Goal: Transaction & Acquisition: Purchase product/service

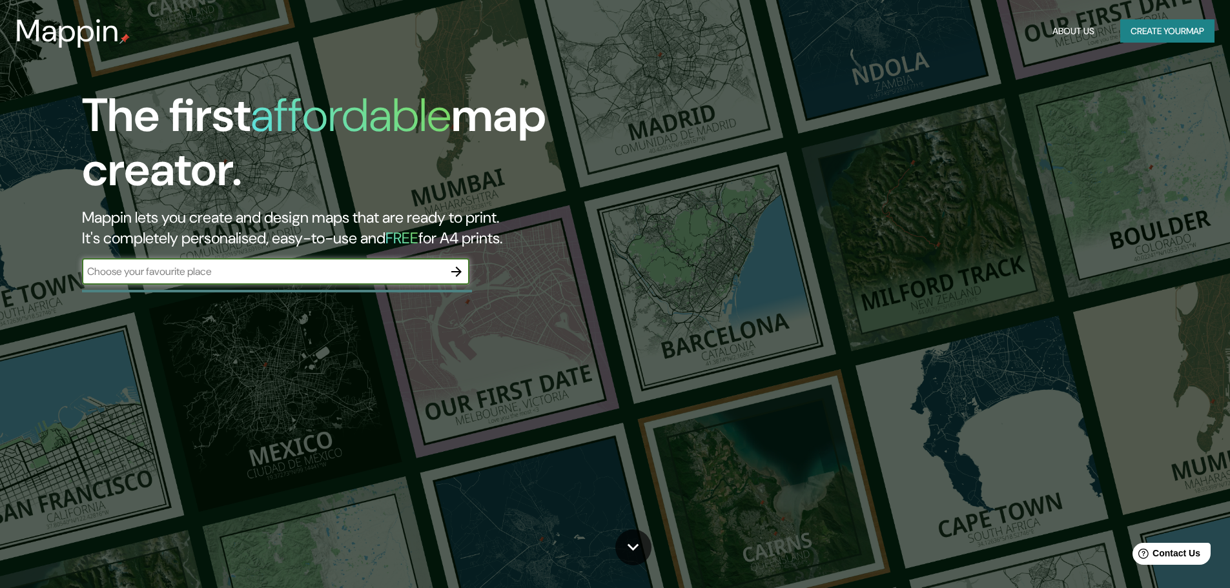
click at [254, 265] on input "text" at bounding box center [263, 271] width 362 height 15
click at [276, 272] on input "text" at bounding box center [263, 271] width 362 height 15
click at [400, 273] on input "text" at bounding box center [263, 271] width 362 height 15
click at [469, 269] on div at bounding box center [457, 272] width 26 height 26
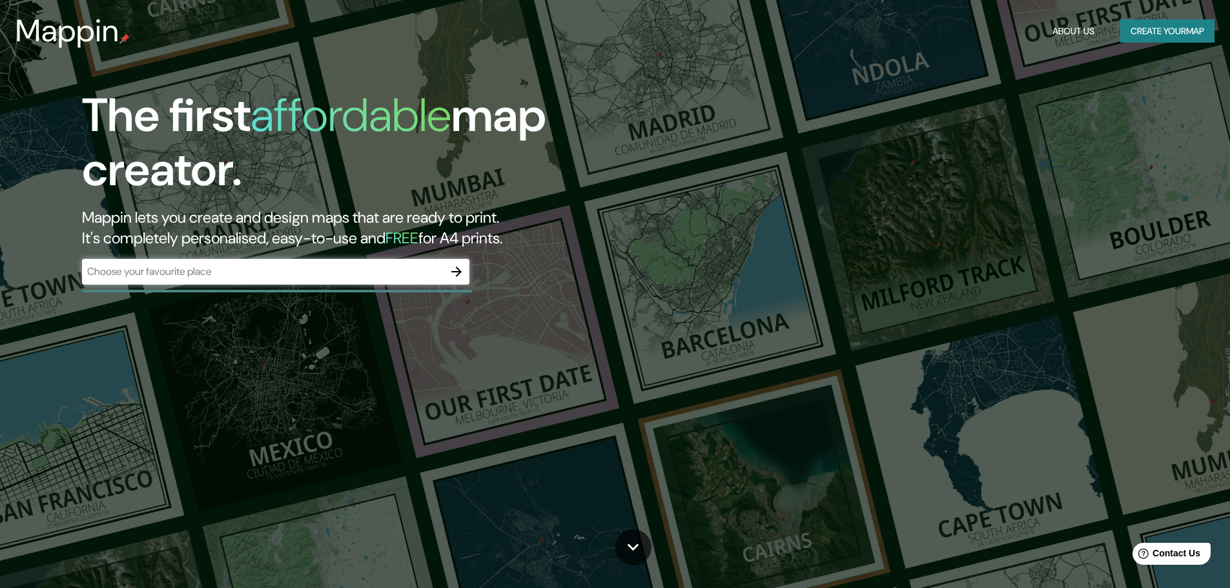
click at [460, 269] on icon "button" at bounding box center [457, 272] width 16 height 16
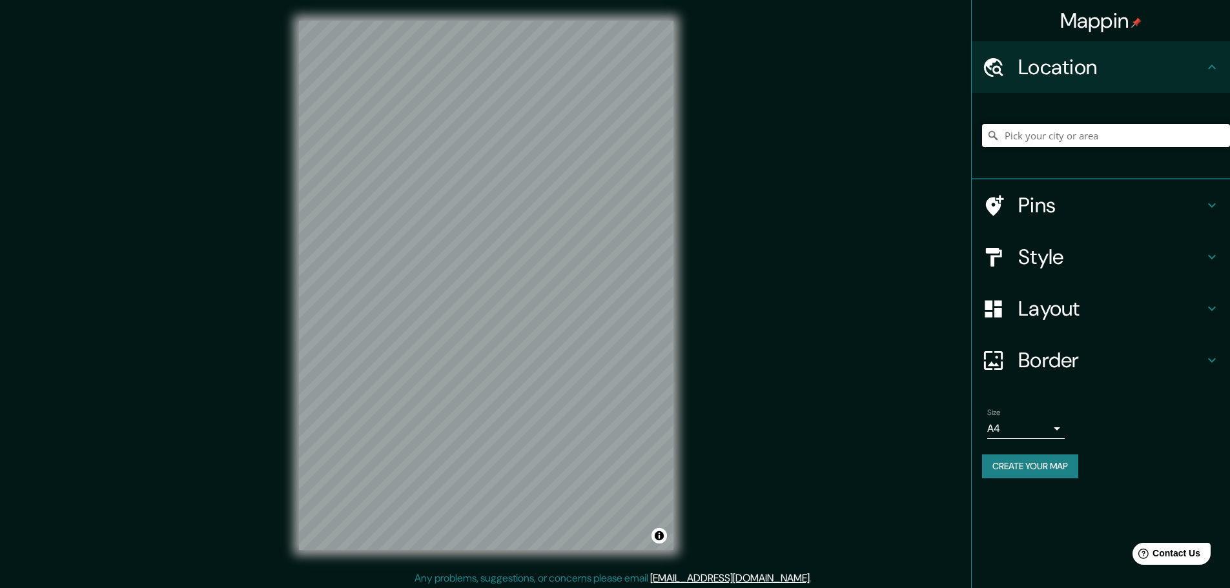
click at [1061, 134] on input "Pick your city or area" at bounding box center [1106, 135] width 248 height 23
paste input "[GEOGRAPHIC_DATA][PERSON_NAME], Acceso A [GEOGRAPHIC_DATA][PERSON_NAME], [GEOGR…"
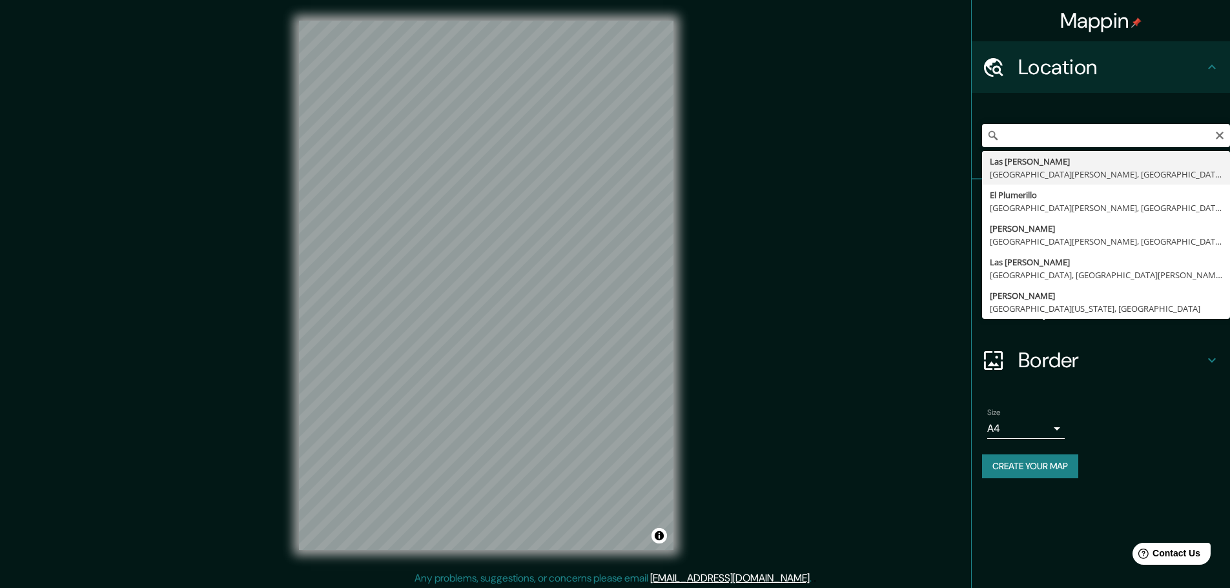
type input "[GEOGRAPHIC_DATA][PERSON_NAME], [GEOGRAPHIC_DATA][PERSON_NAME], [GEOGRAPHIC_DAT…"
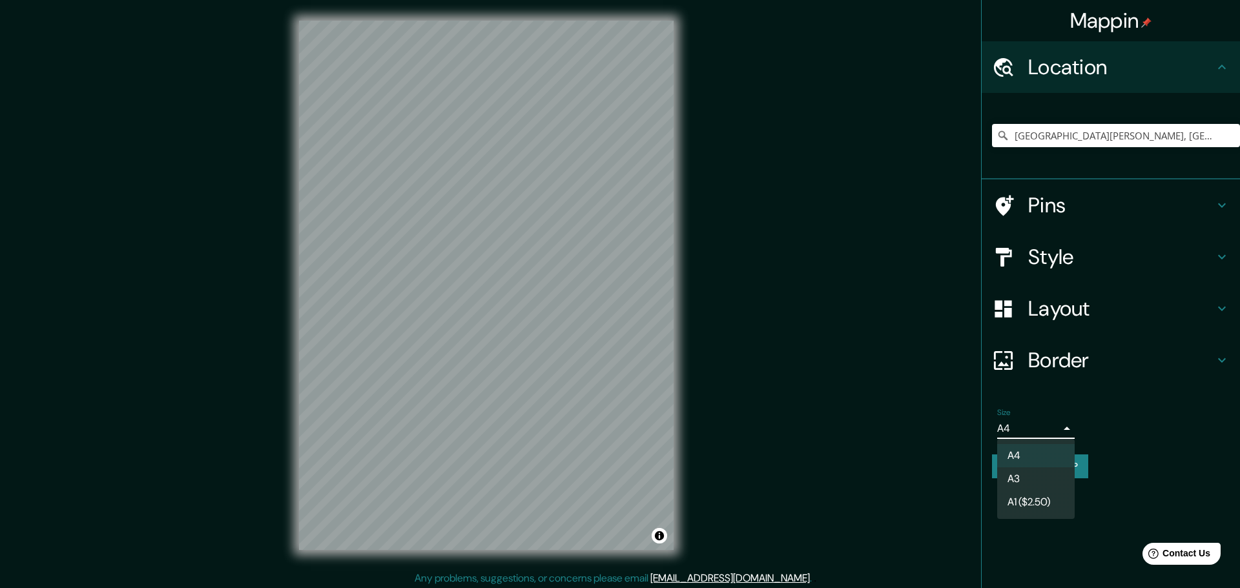
click at [1049, 424] on body "Mappin Location [GEOGRAPHIC_DATA][PERSON_NAME], [GEOGRAPHIC_DATA][PERSON_NAME],…" at bounding box center [620, 294] width 1240 height 588
click at [1095, 425] on div at bounding box center [620, 294] width 1240 height 588
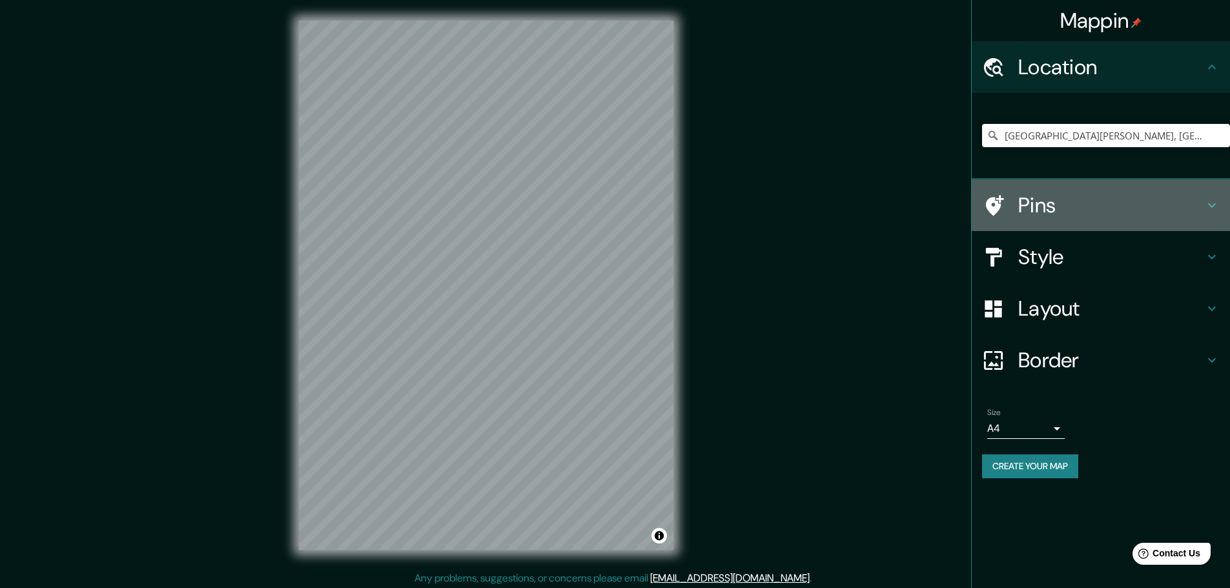
click at [1064, 202] on h4 "Pins" at bounding box center [1112, 205] width 186 height 26
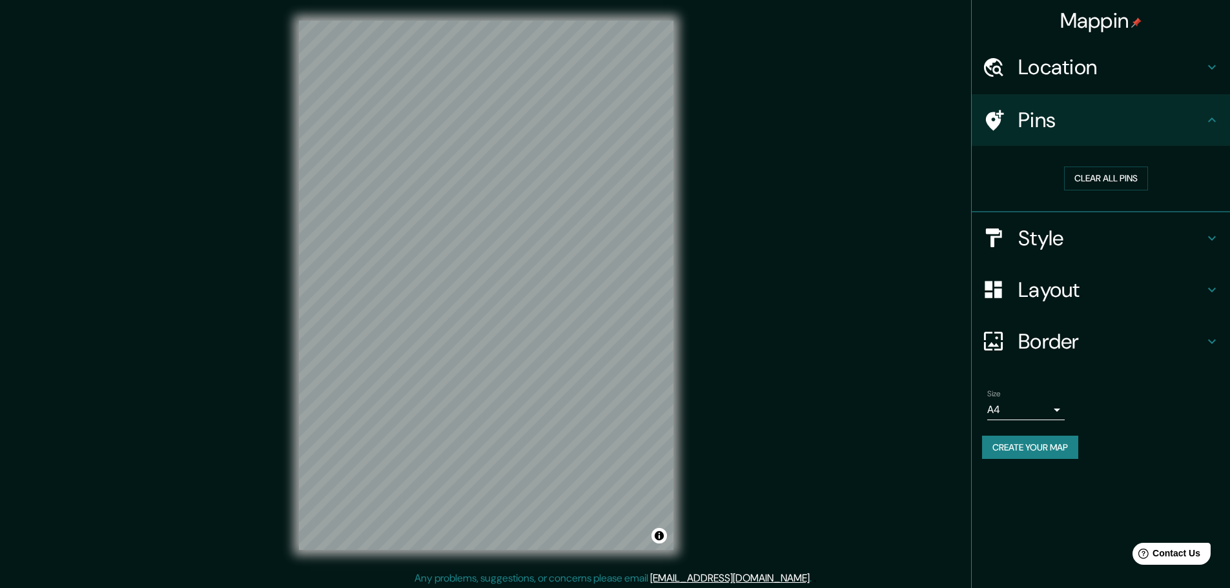
click at [1104, 110] on h4 "Pins" at bounding box center [1112, 120] width 186 height 26
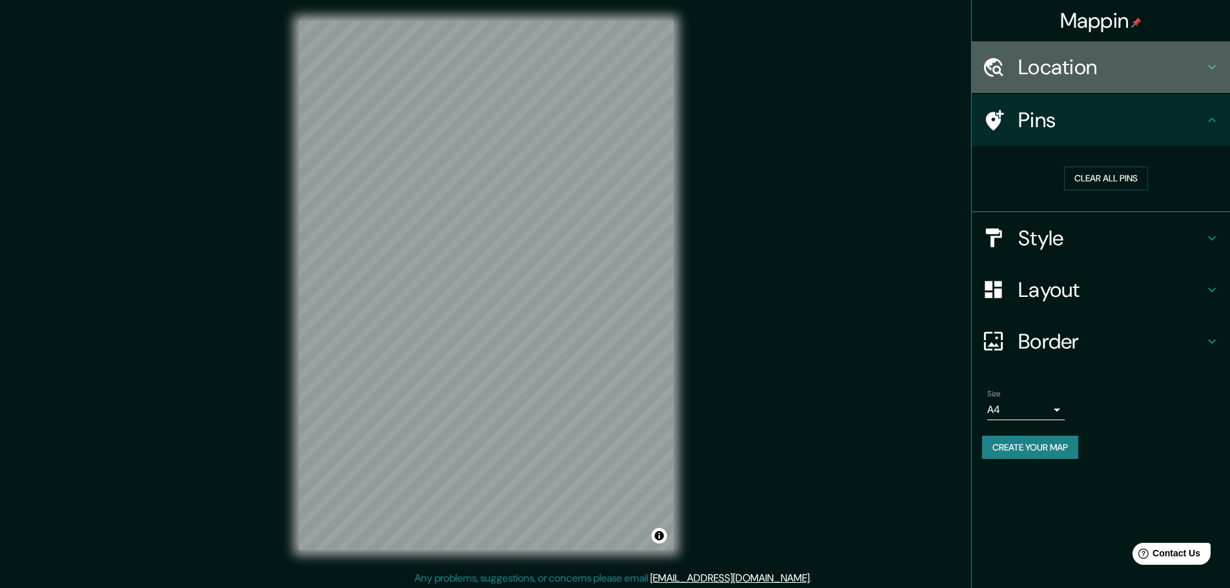
click at [1111, 70] on h4 "Location" at bounding box center [1112, 67] width 186 height 26
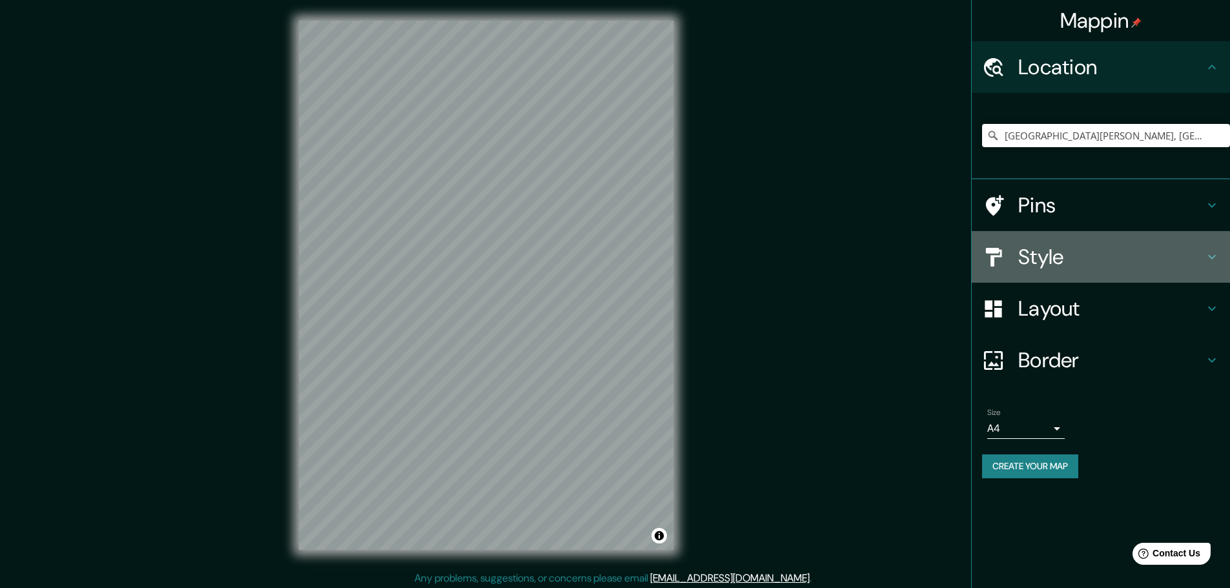
click at [1060, 259] on h4 "Style" at bounding box center [1112, 257] width 186 height 26
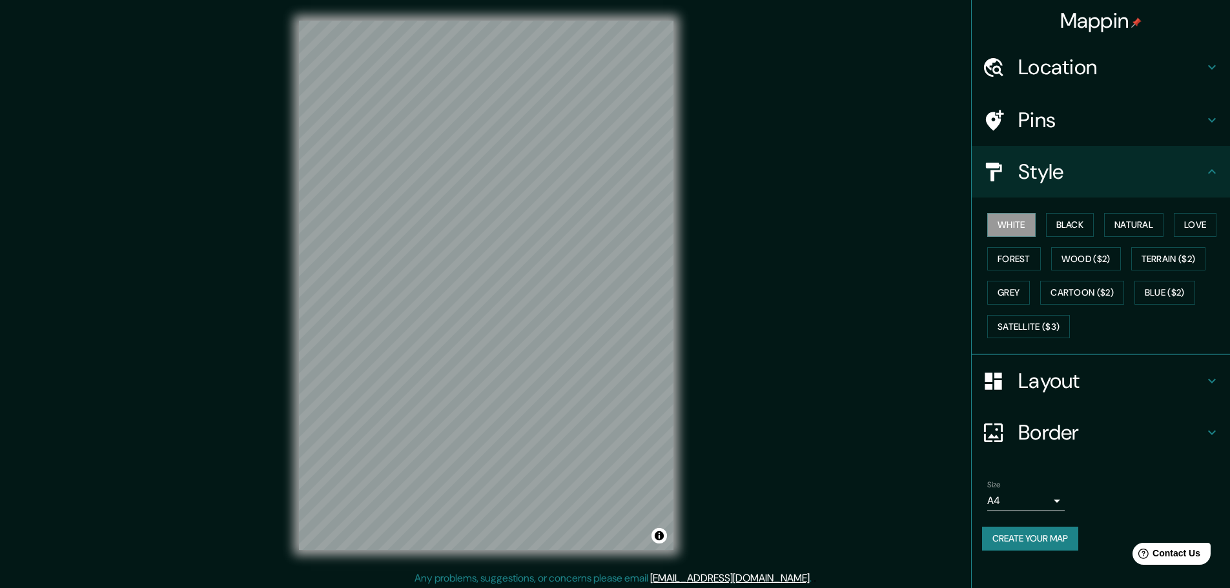
click at [1085, 128] on h4 "Pins" at bounding box center [1112, 120] width 186 height 26
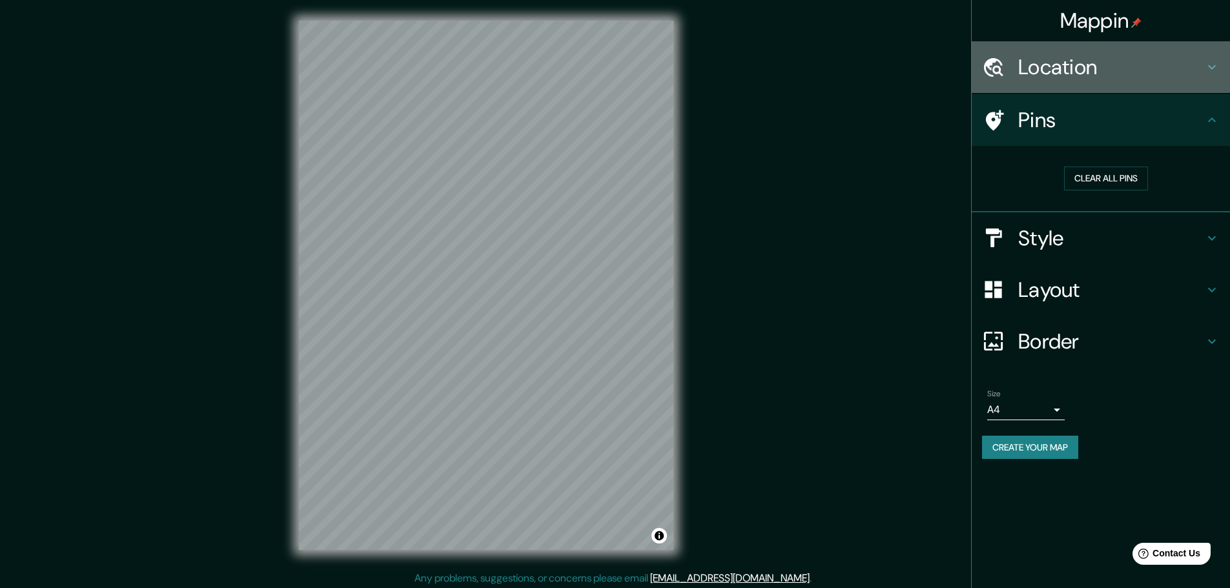
click at [1091, 72] on h4 "Location" at bounding box center [1112, 67] width 186 height 26
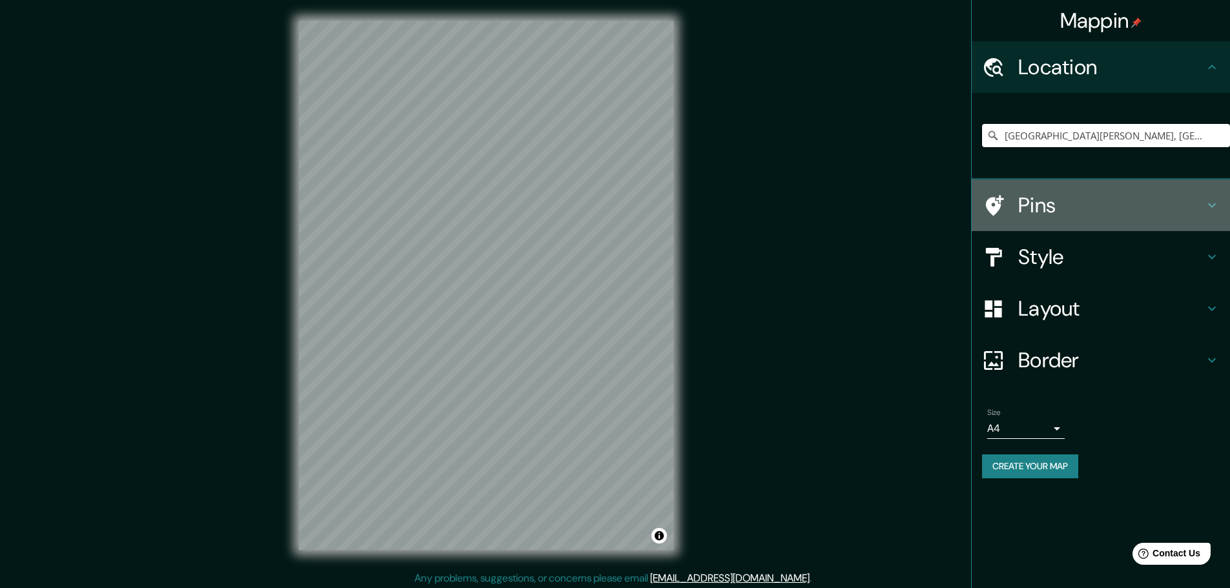
click at [1092, 196] on h4 "Pins" at bounding box center [1112, 205] width 186 height 26
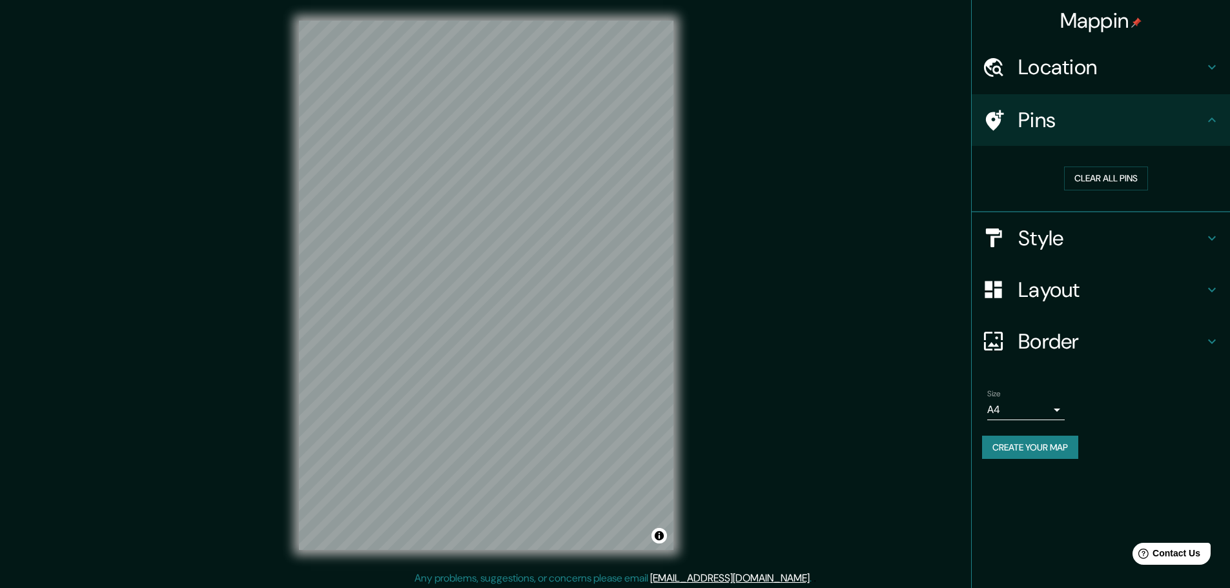
click at [1051, 229] on h4 "Style" at bounding box center [1112, 238] width 186 height 26
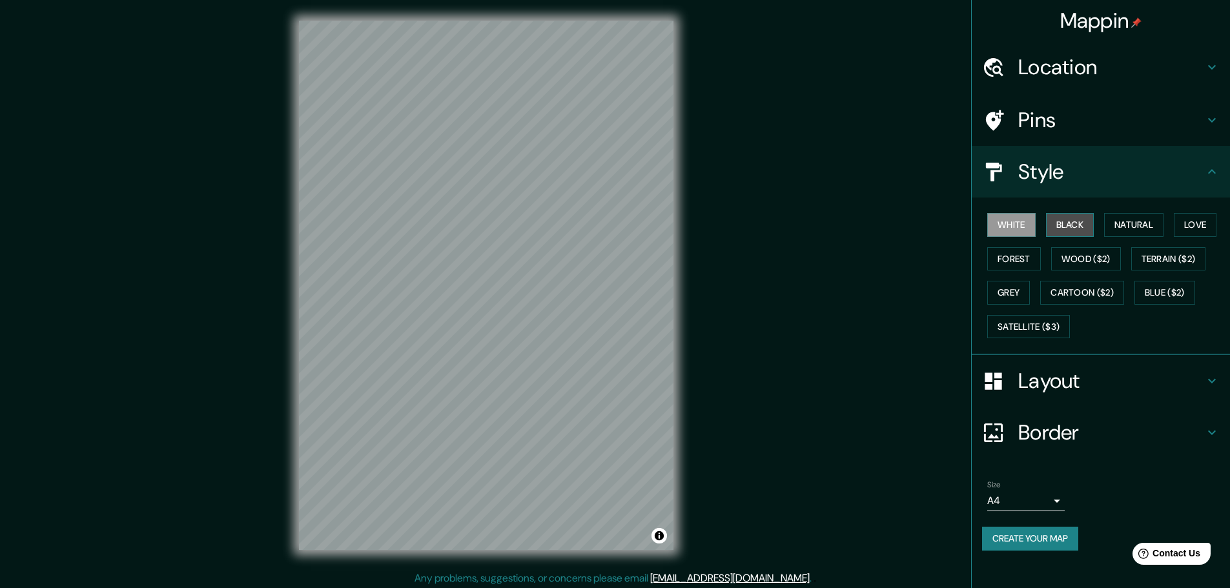
click at [1088, 227] on button "Black" at bounding box center [1070, 225] width 48 height 24
click at [1006, 224] on button "White" at bounding box center [1012, 225] width 48 height 24
click at [1066, 221] on button "Black" at bounding box center [1070, 225] width 48 height 24
click at [1061, 130] on h4 "Pins" at bounding box center [1112, 120] width 186 height 26
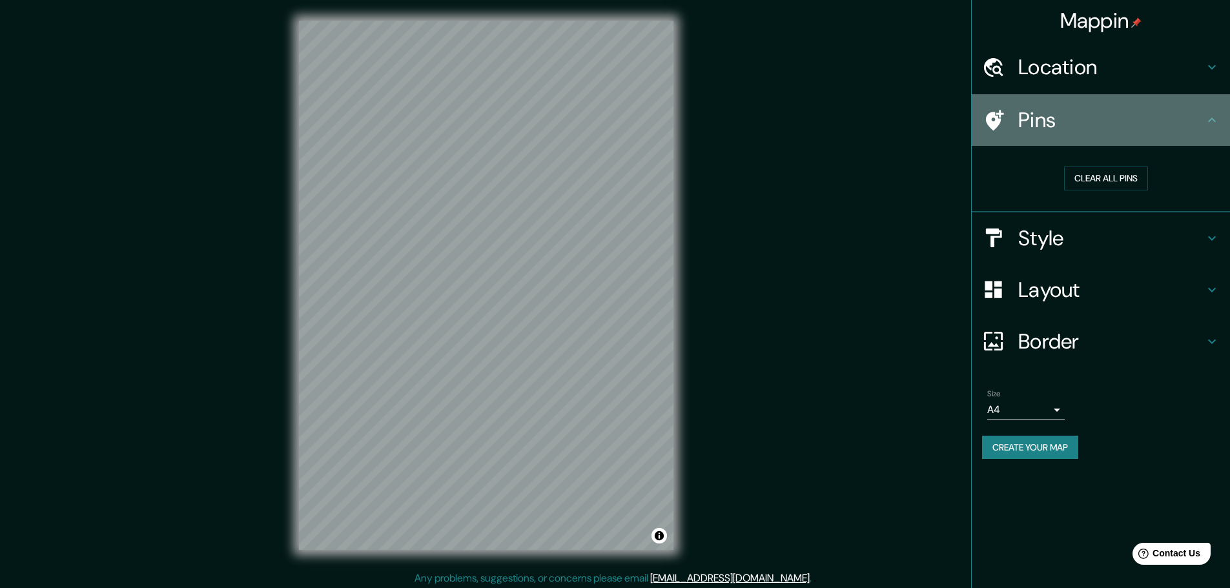
click at [1009, 120] on div at bounding box center [1000, 120] width 36 height 23
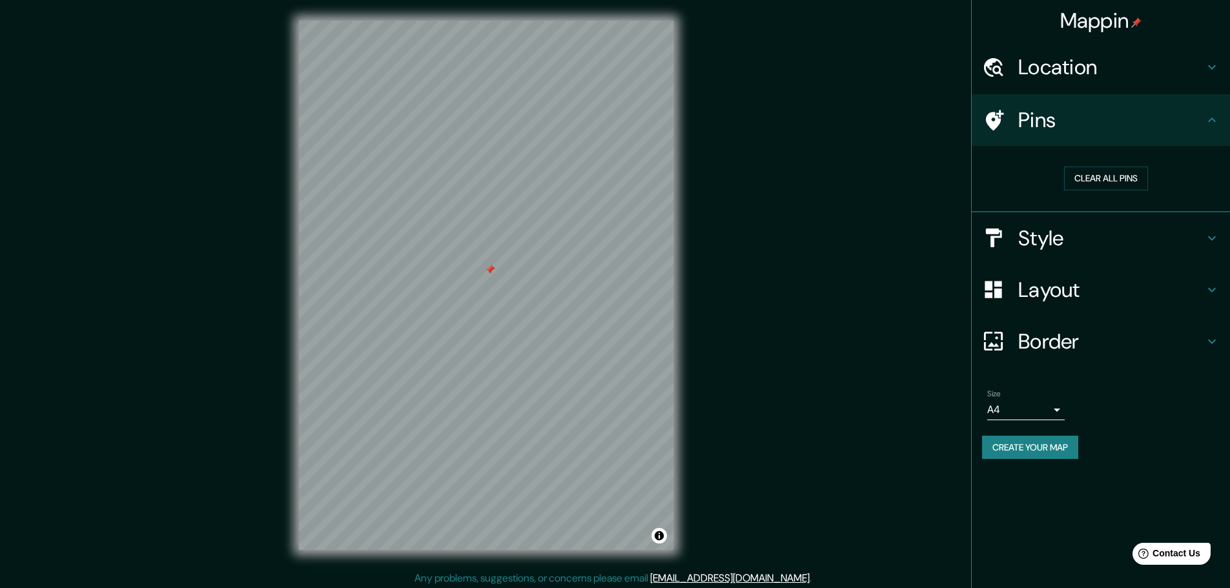
click at [1135, 238] on h4 "Style" at bounding box center [1112, 238] width 186 height 26
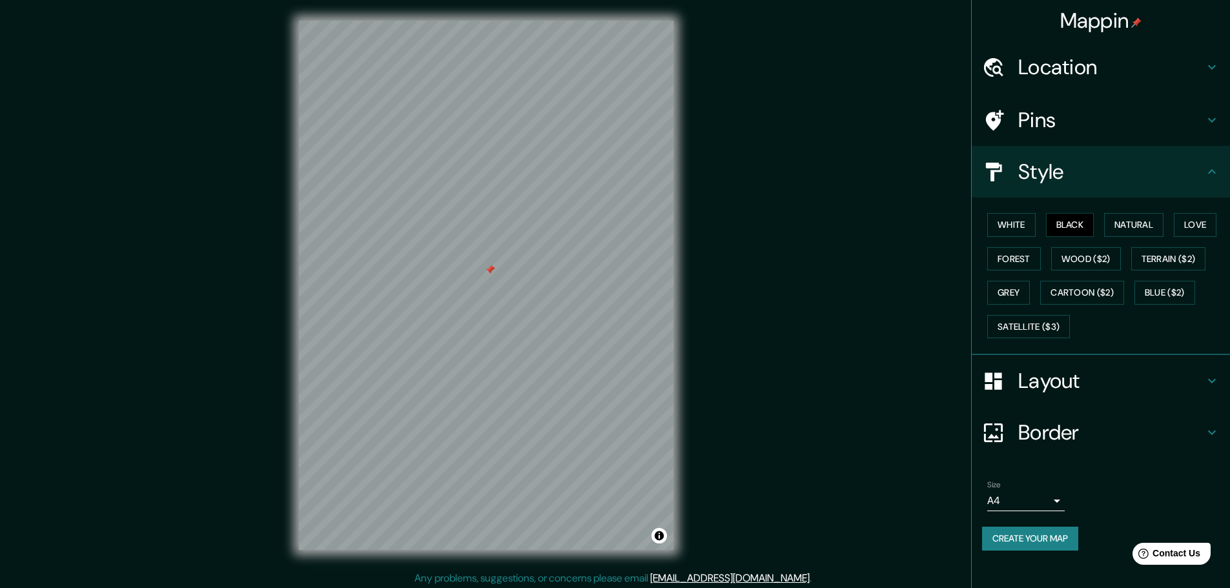
click at [1095, 383] on h4 "Layout" at bounding box center [1112, 381] width 186 height 26
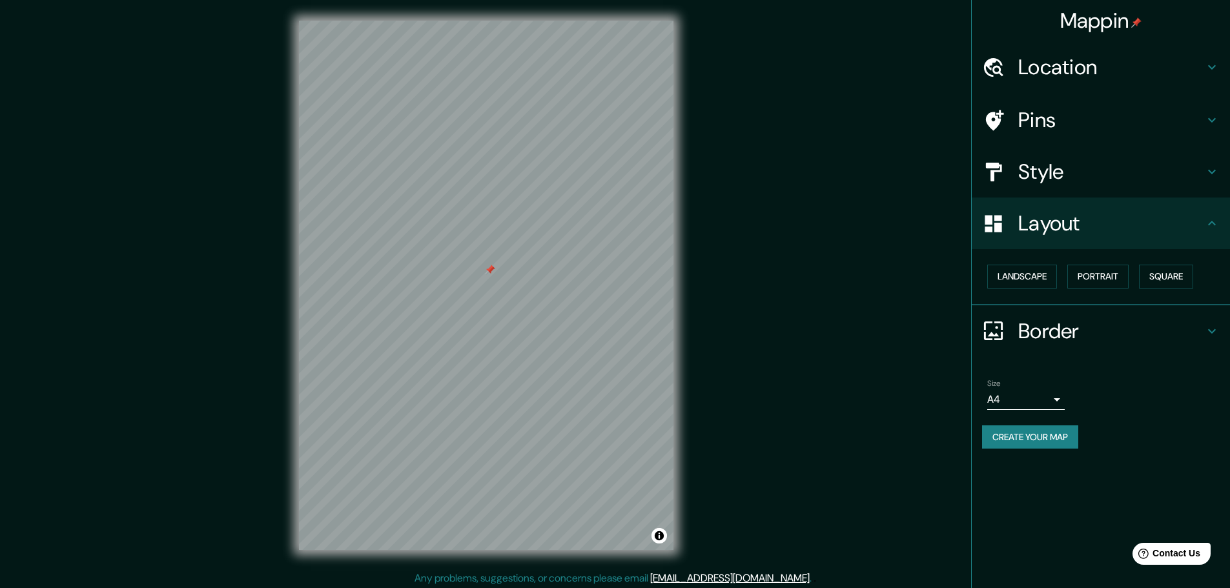
click at [1132, 320] on h4 "Border" at bounding box center [1112, 331] width 186 height 26
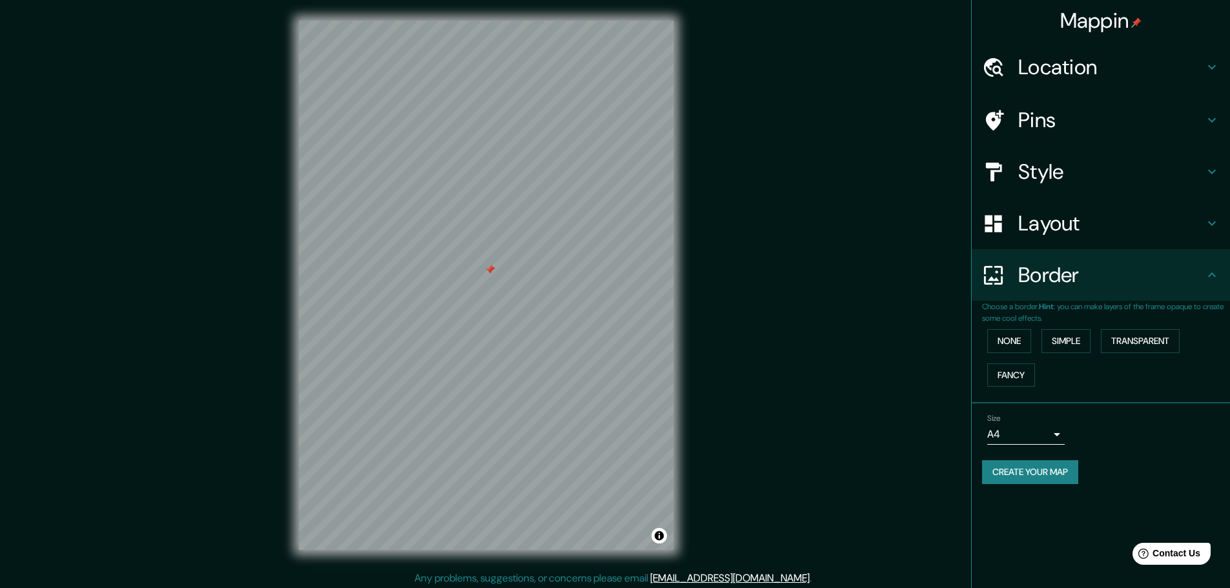
click at [1088, 282] on h4 "Border" at bounding box center [1112, 275] width 186 height 26
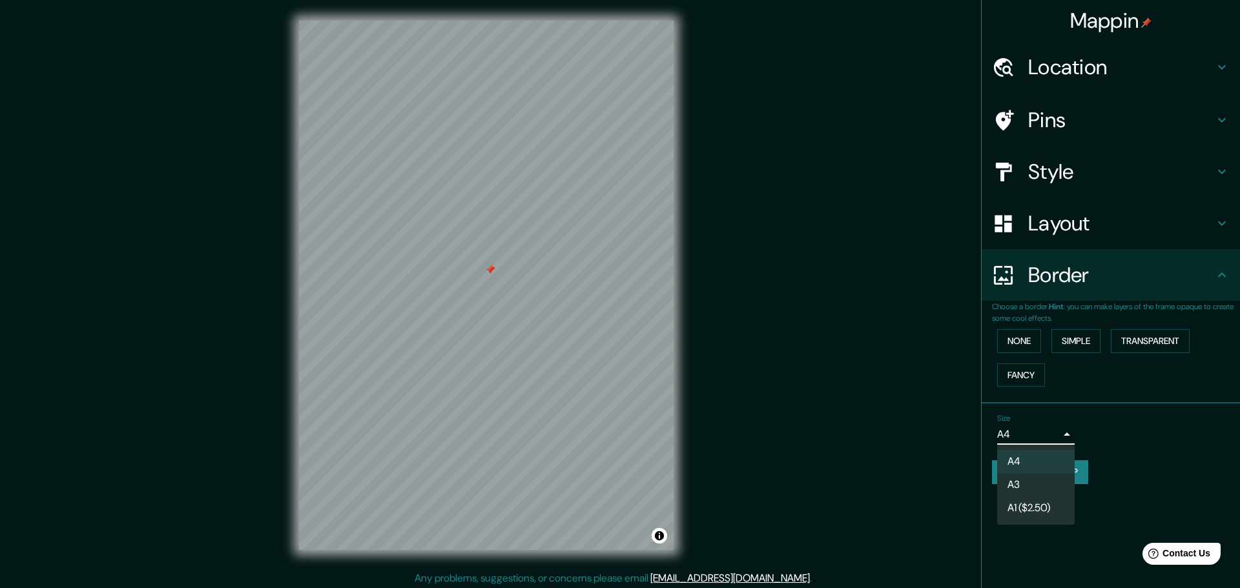
click at [1043, 435] on body "Mappin Location [GEOGRAPHIC_DATA][PERSON_NAME], [GEOGRAPHIC_DATA][PERSON_NAME],…" at bounding box center [620, 294] width 1240 height 588
click at [1150, 436] on div at bounding box center [620, 294] width 1240 height 588
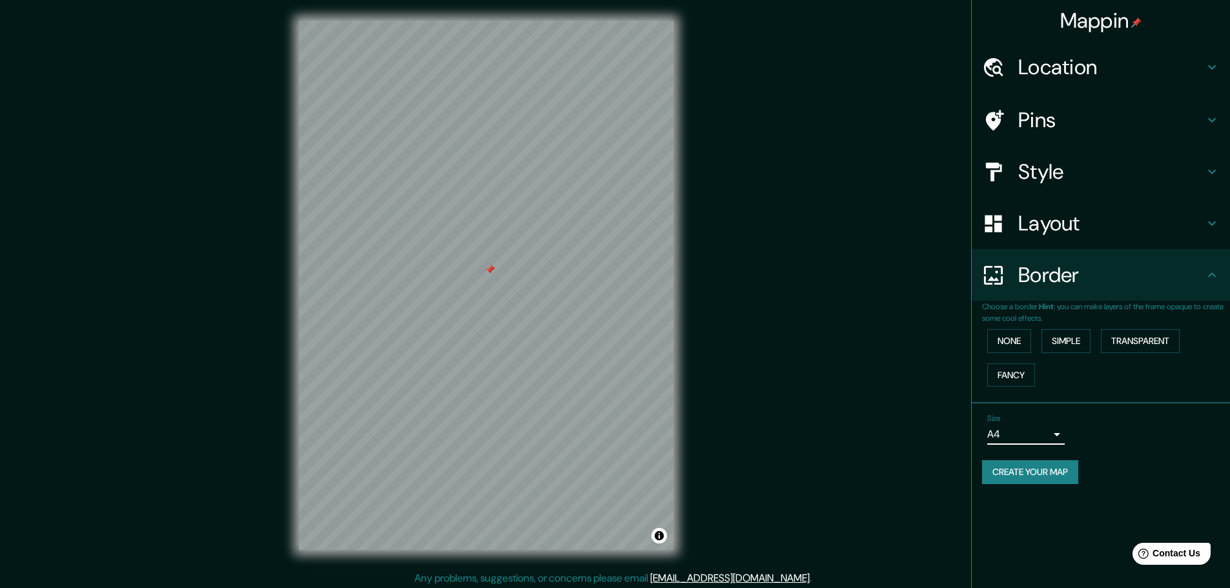
click at [1057, 123] on h4 "Pins" at bounding box center [1112, 120] width 186 height 26
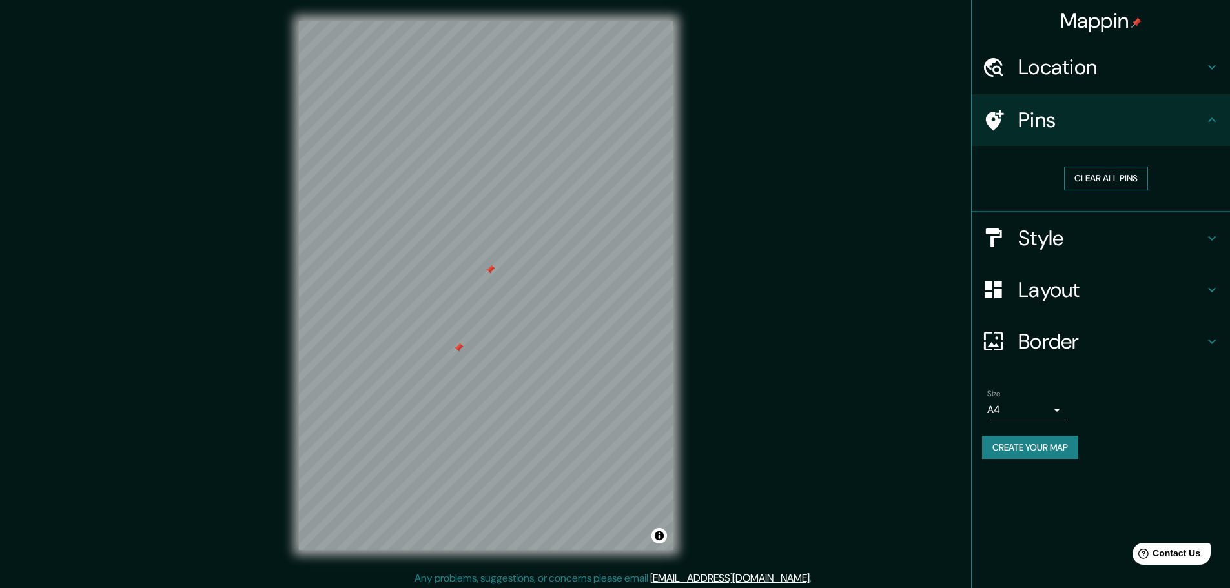
click at [1125, 177] on button "Clear all pins" at bounding box center [1106, 179] width 84 height 24
click at [1037, 72] on h4 "Location" at bounding box center [1112, 67] width 186 height 26
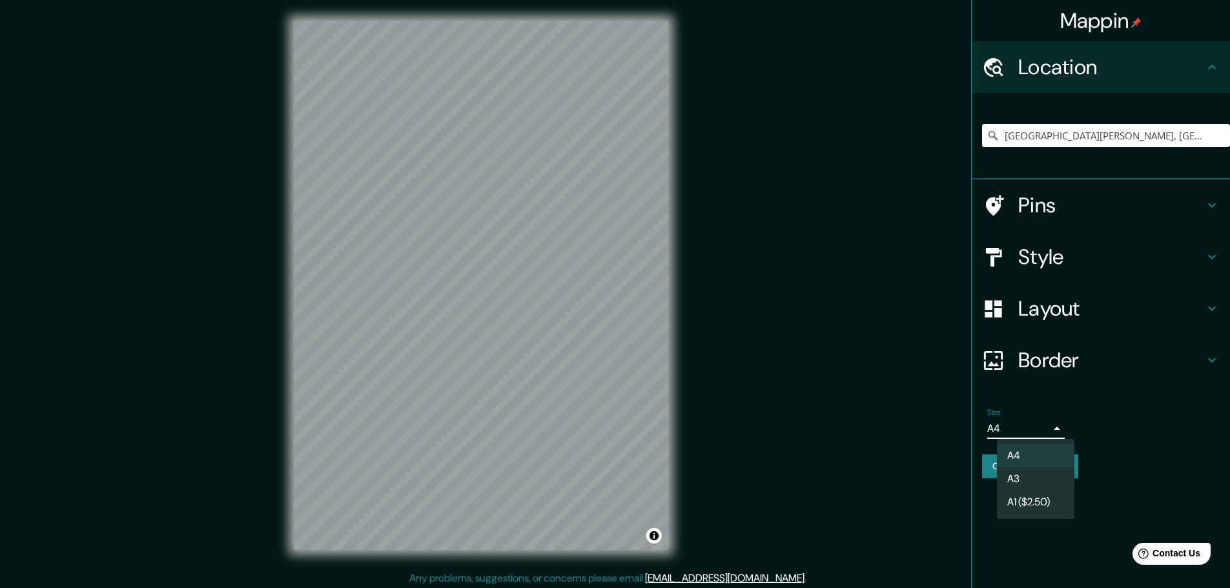
click at [1053, 430] on body "Mappin Location [GEOGRAPHIC_DATA][PERSON_NAME], [GEOGRAPHIC_DATA][PERSON_NAME],…" at bounding box center [615, 294] width 1230 height 588
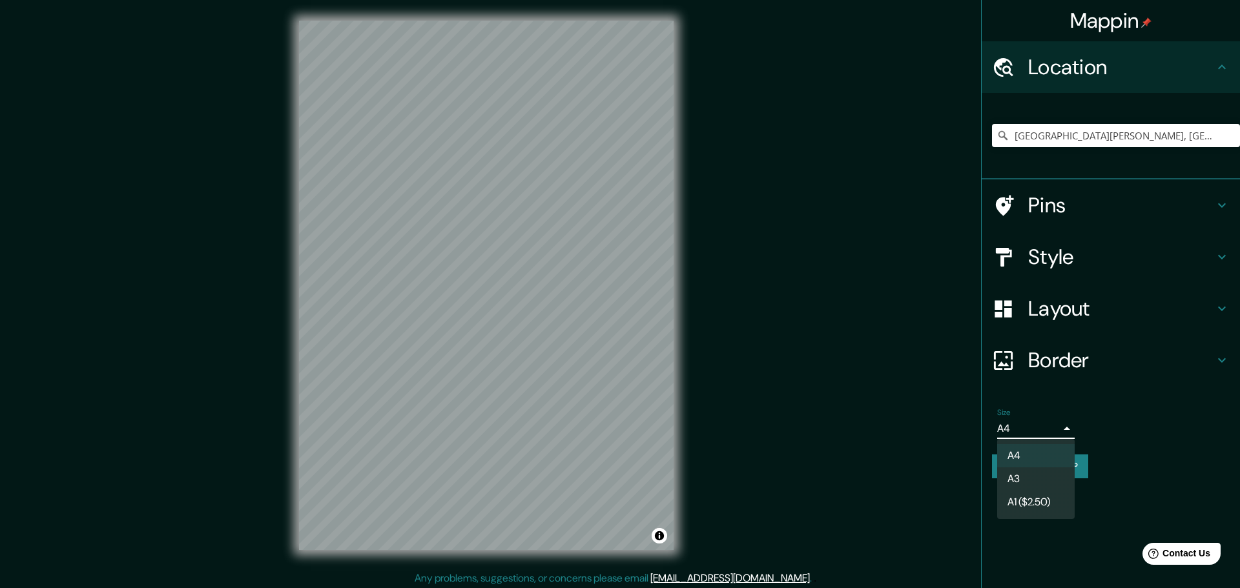
click at [1039, 500] on li "A1 ($2.50)" at bounding box center [1036, 502] width 78 height 23
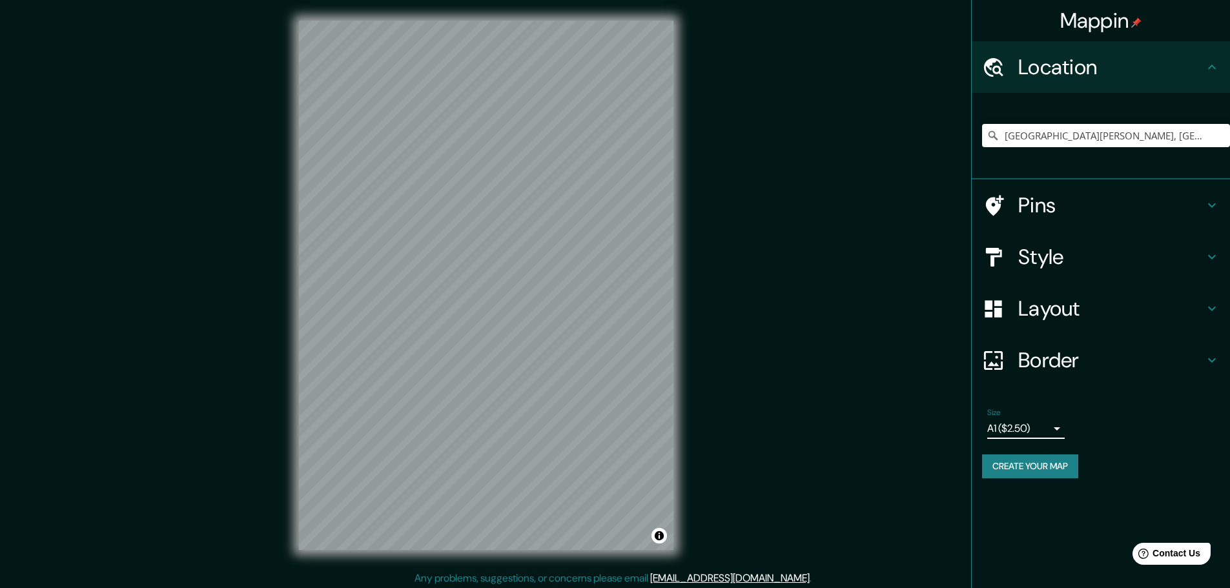
click at [1034, 427] on body "Mappin Location [GEOGRAPHIC_DATA][PERSON_NAME], [GEOGRAPHIC_DATA][PERSON_NAME],…" at bounding box center [615, 294] width 1230 height 588
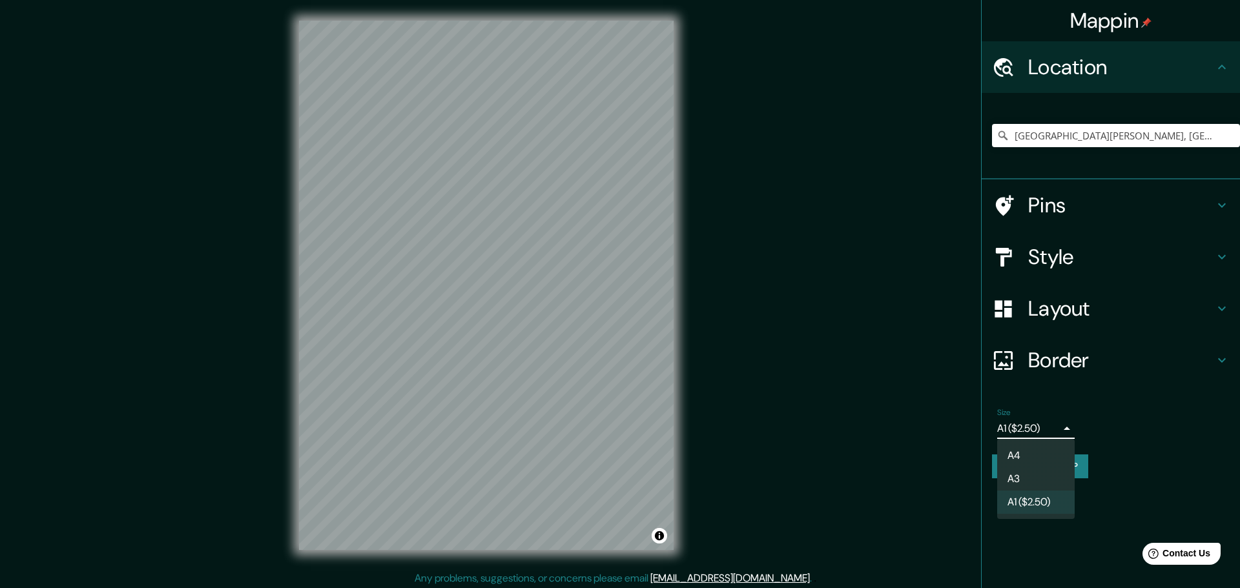
click at [1035, 450] on li "A4" at bounding box center [1036, 455] width 78 height 23
type input "single"
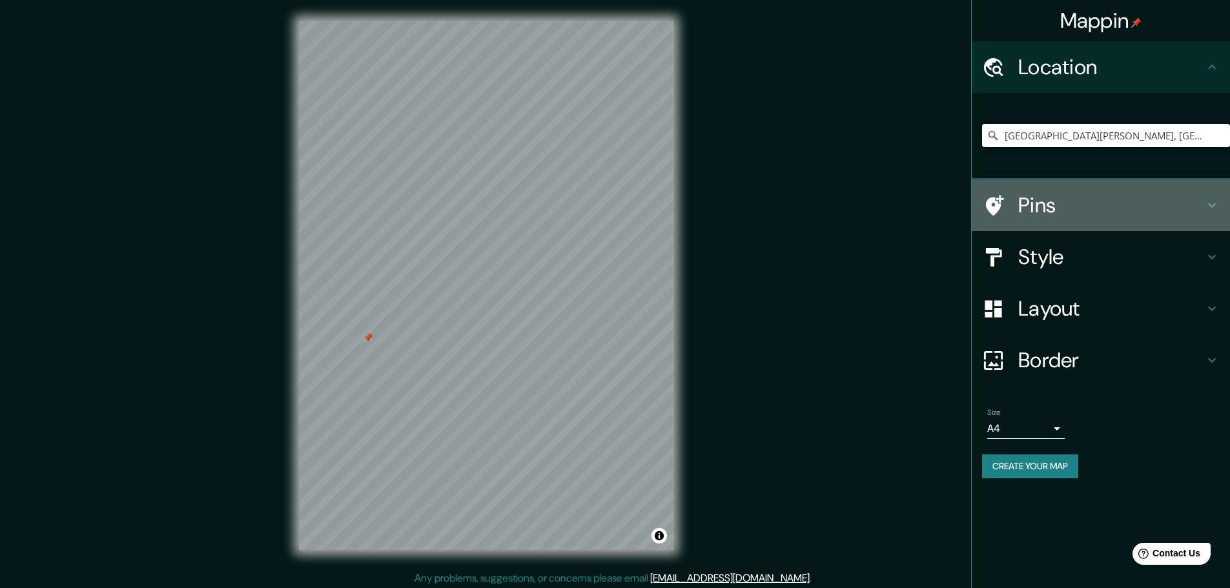
click at [1086, 212] on h4 "Pins" at bounding box center [1112, 205] width 186 height 26
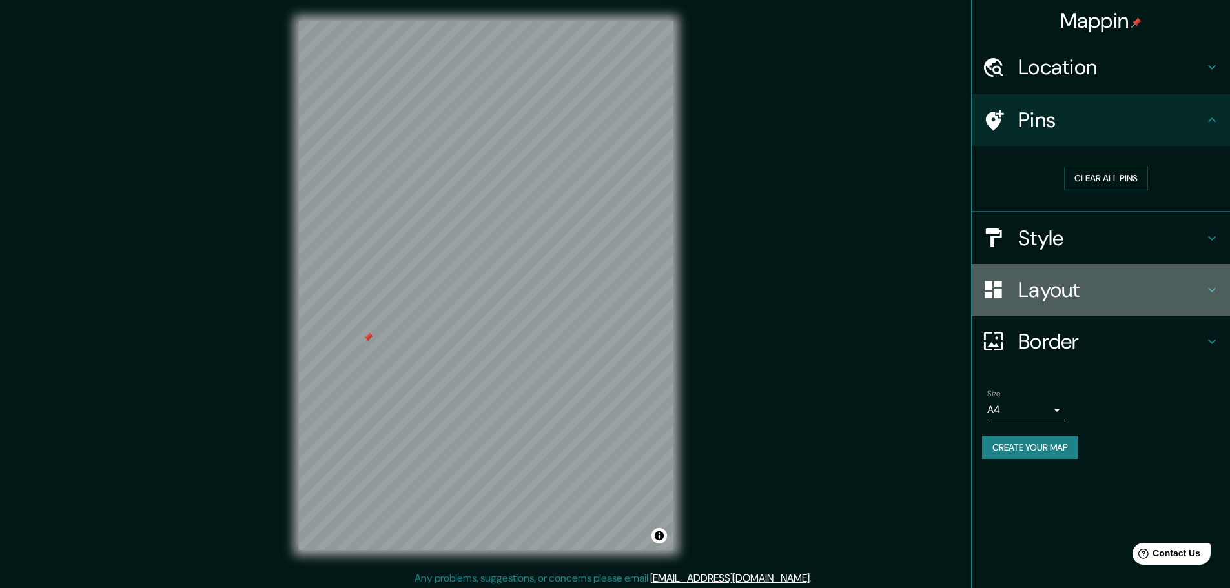
click at [1090, 291] on h4 "Layout" at bounding box center [1112, 290] width 186 height 26
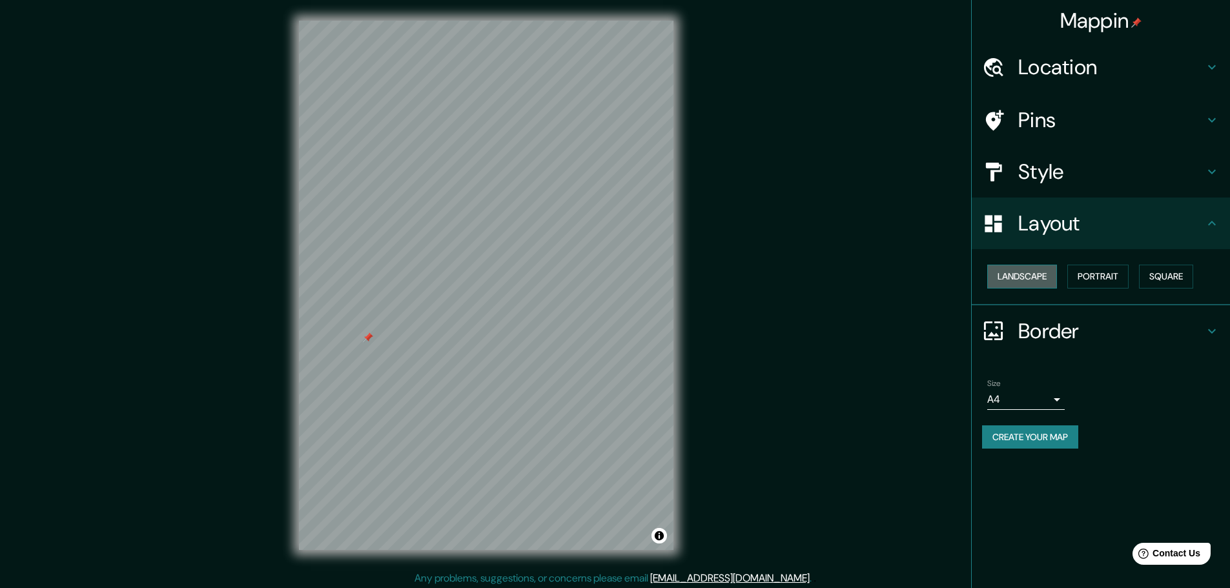
click at [1042, 269] on button "Landscape" at bounding box center [1023, 277] width 70 height 24
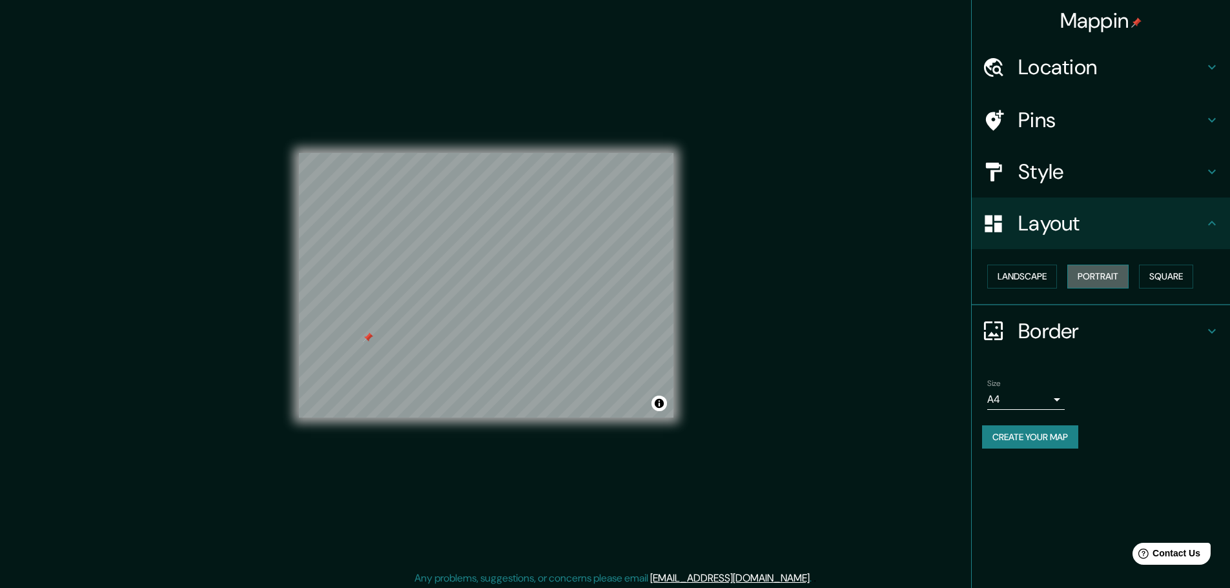
click at [1127, 268] on button "Portrait" at bounding box center [1098, 277] width 61 height 24
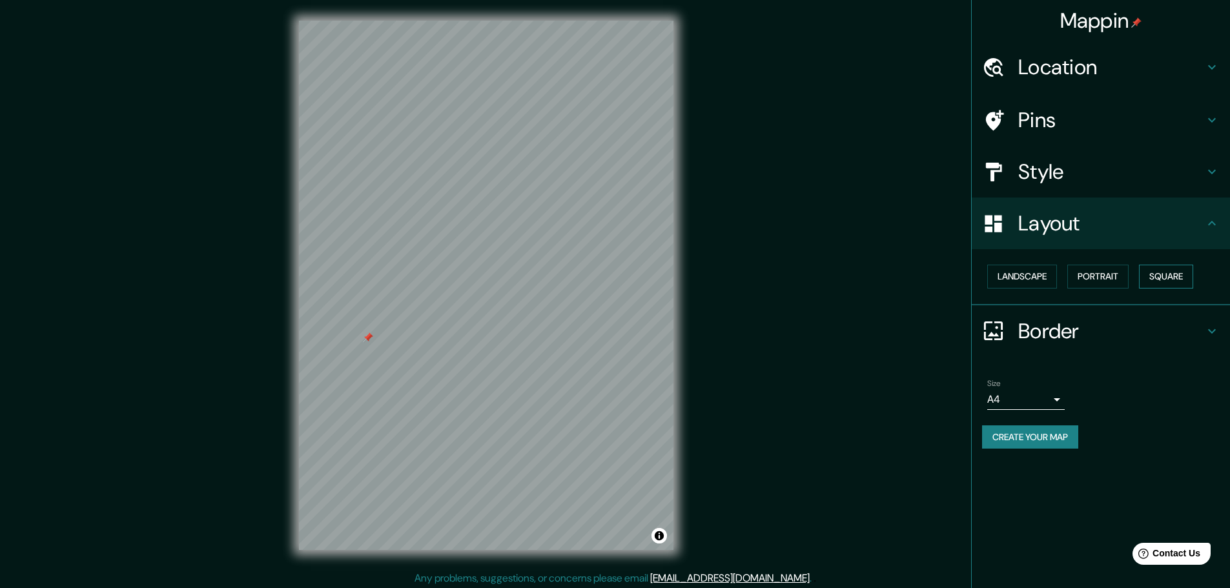
click at [1194, 274] on button "Square" at bounding box center [1166, 277] width 54 height 24
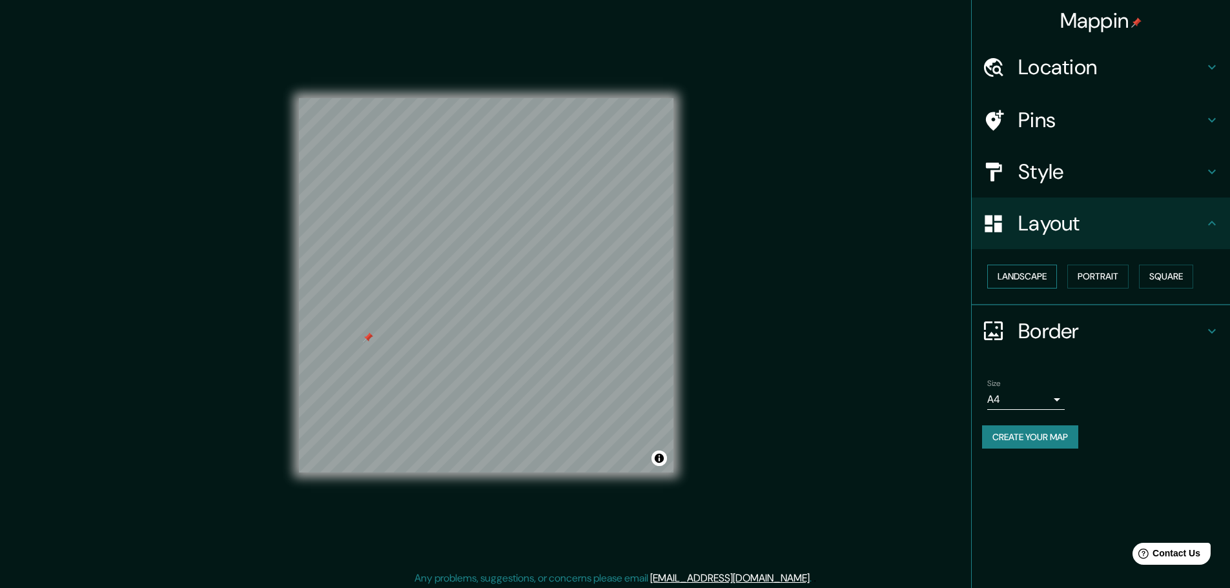
click at [1014, 278] on button "Landscape" at bounding box center [1023, 277] width 70 height 24
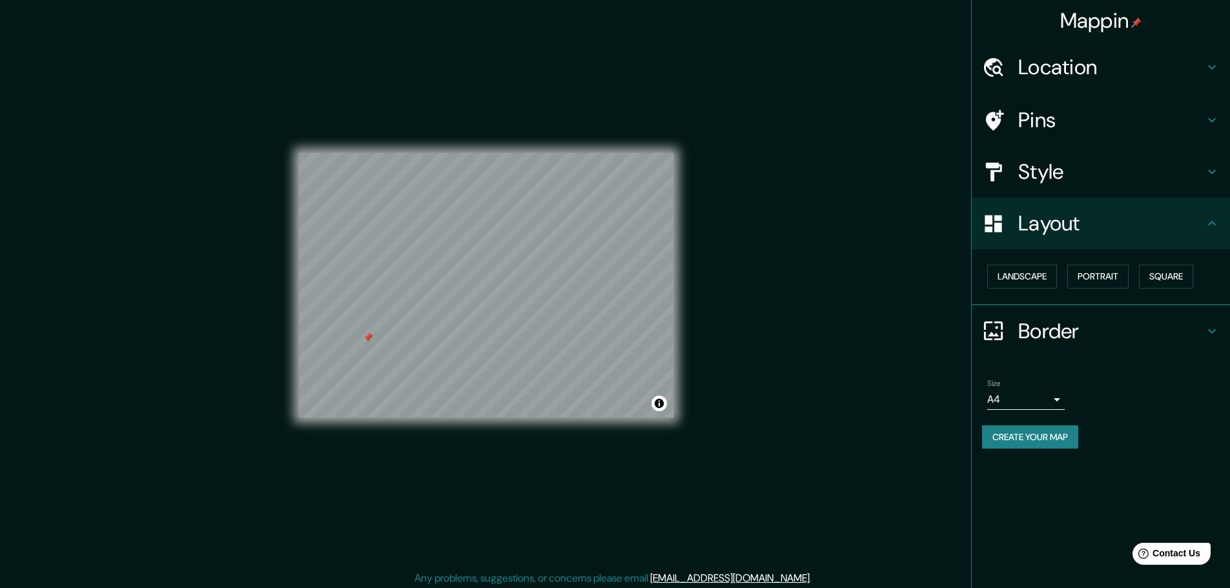
click at [1053, 324] on h4 "Border" at bounding box center [1112, 331] width 186 height 26
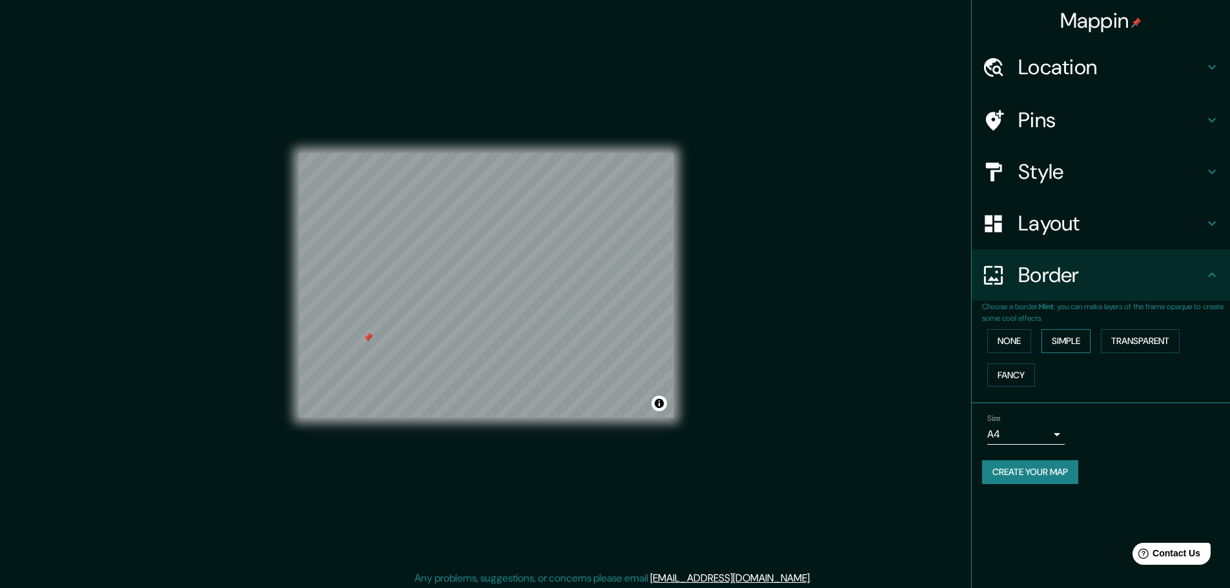
click at [1071, 338] on button "Simple" at bounding box center [1066, 341] width 49 height 24
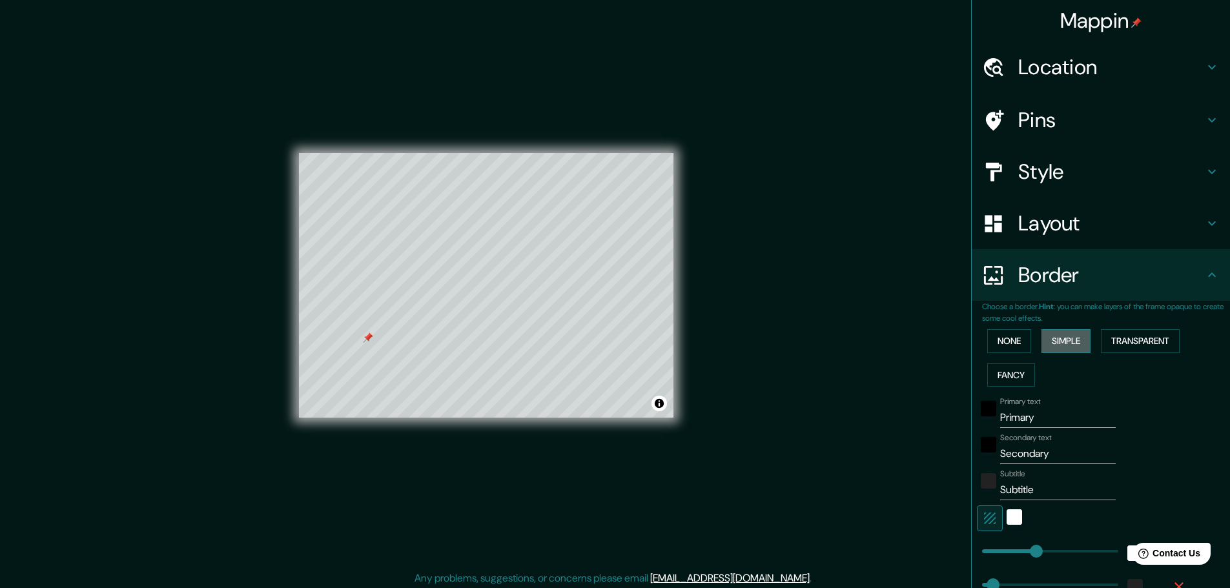
click at [1042, 339] on button "Simple" at bounding box center [1066, 341] width 49 height 24
type input "46"
click at [1013, 338] on button "None" at bounding box center [1010, 341] width 44 height 24
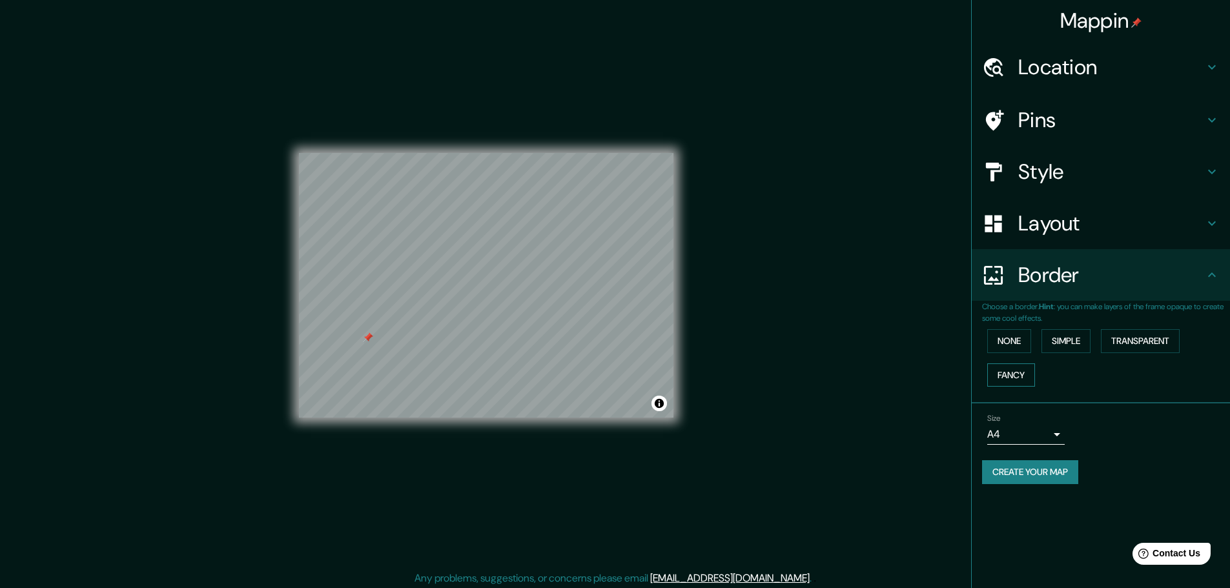
click at [1011, 369] on button "Fancy" at bounding box center [1012, 376] width 48 height 24
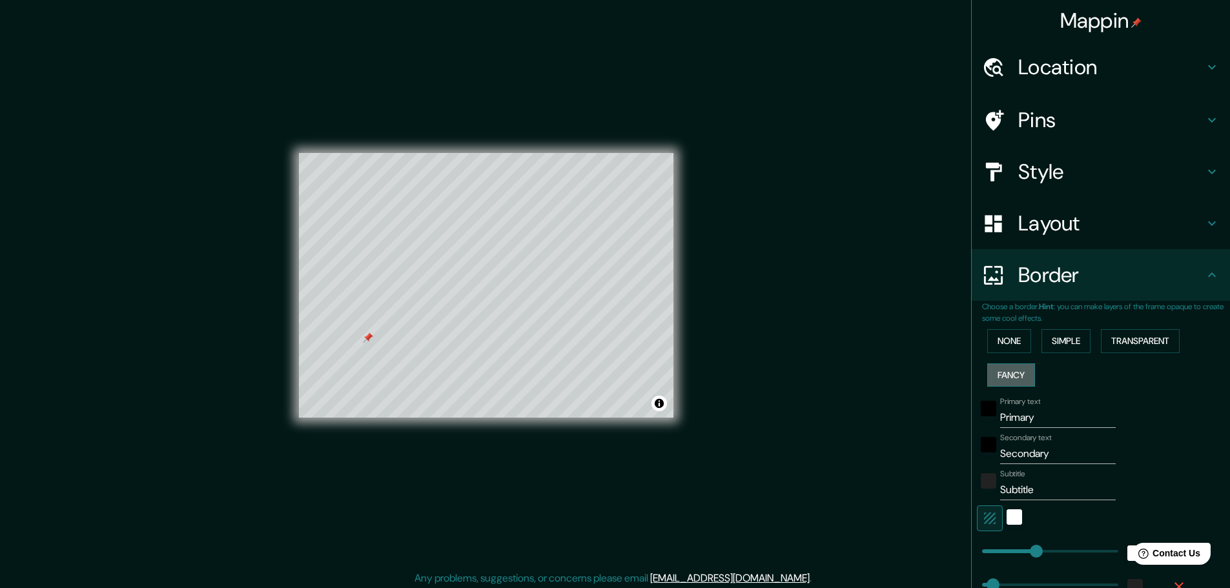
click at [1010, 373] on button "Fancy" at bounding box center [1012, 376] width 48 height 24
type input "46"
type input "23"
click at [1006, 339] on button "None" at bounding box center [1010, 341] width 44 height 24
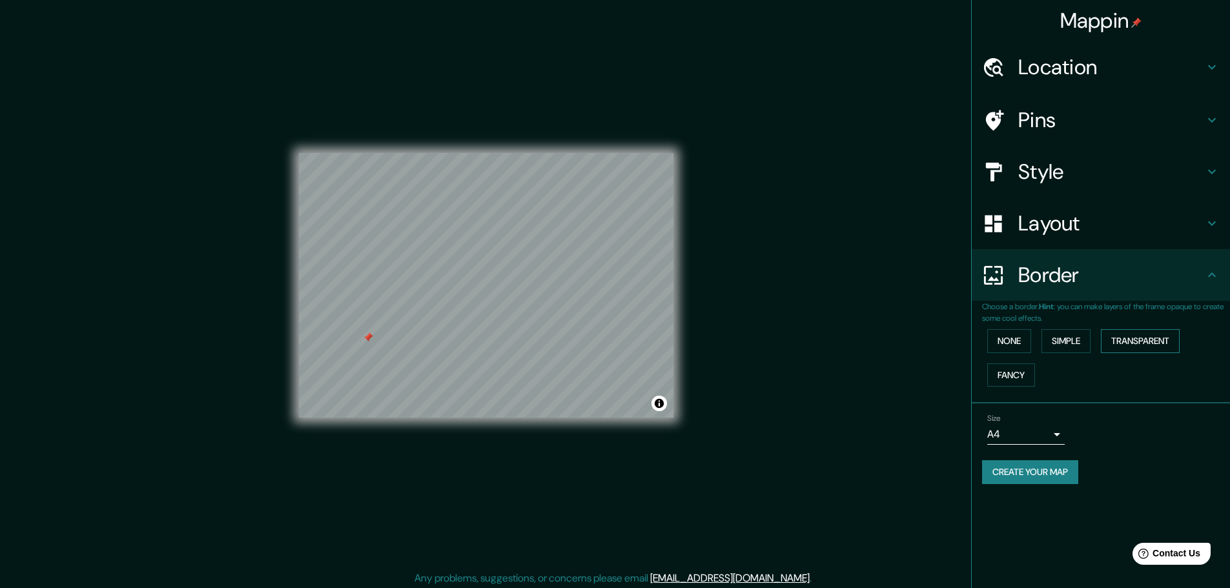
click at [1150, 342] on button "Transparent" at bounding box center [1140, 341] width 79 height 24
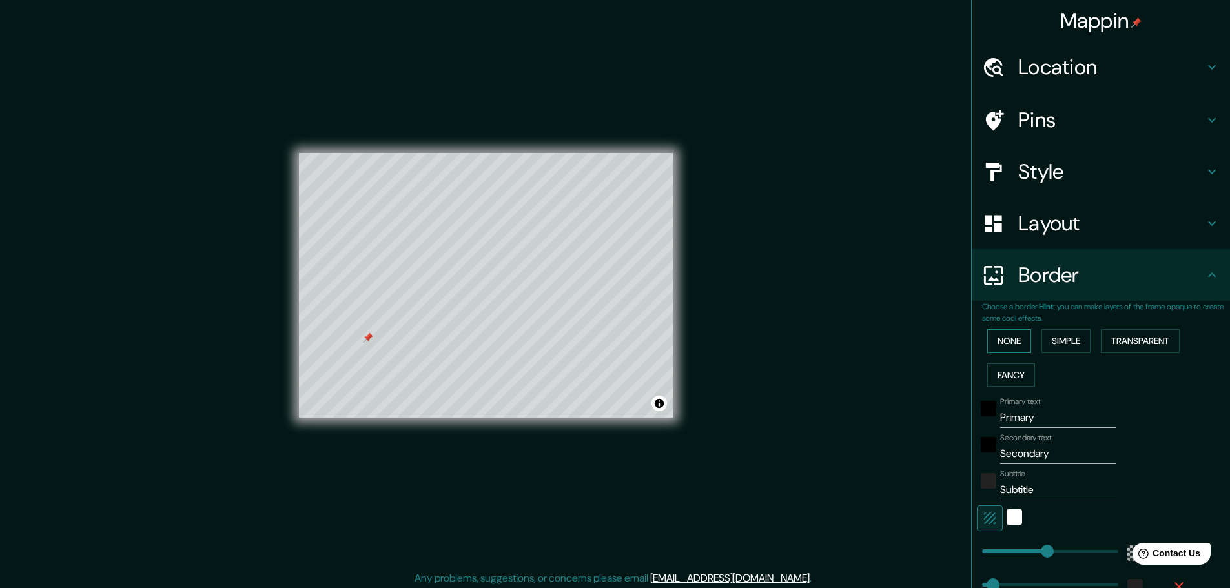
click at [1001, 346] on button "None" at bounding box center [1010, 341] width 44 height 24
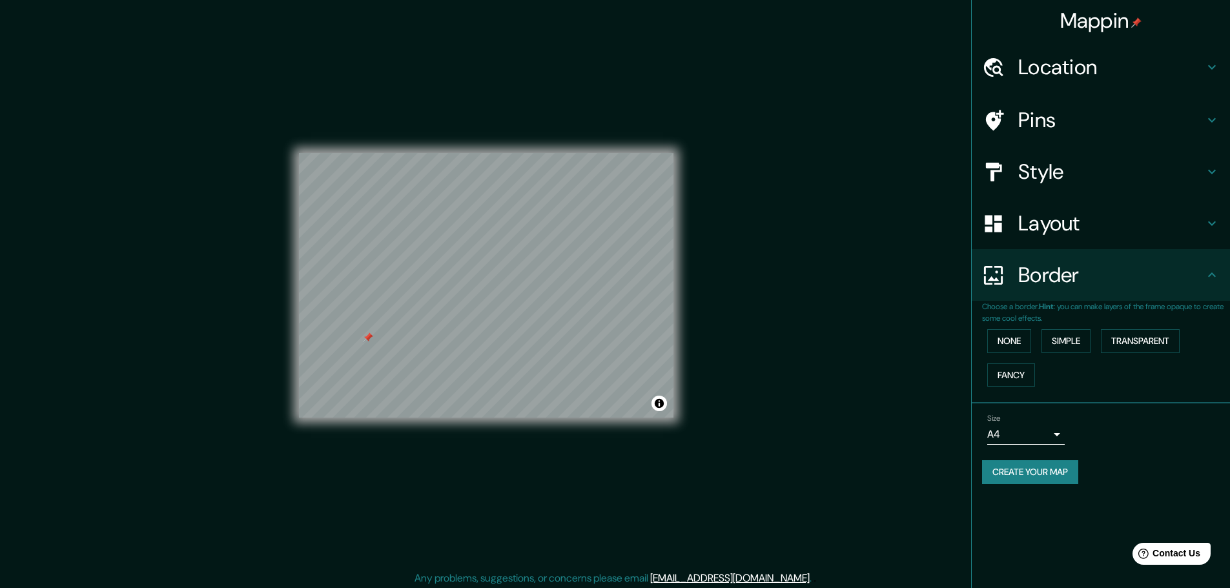
click at [1075, 258] on div "Border" at bounding box center [1101, 275] width 258 height 52
click at [1095, 230] on h4 "Layout" at bounding box center [1112, 224] width 186 height 26
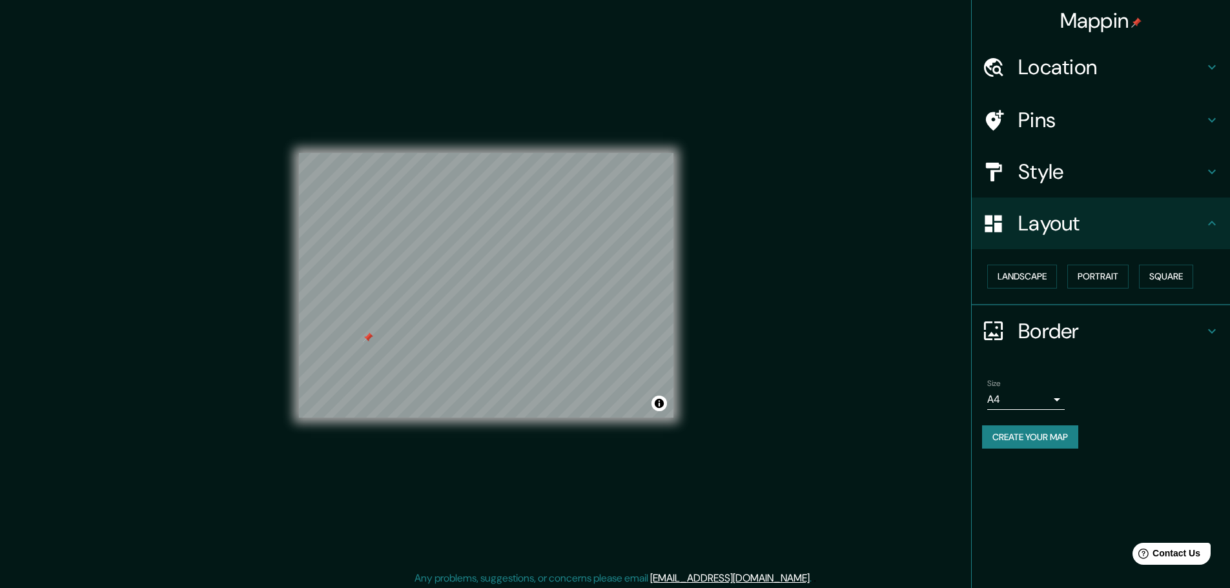
click at [1069, 147] on div "Style" at bounding box center [1101, 172] width 258 height 52
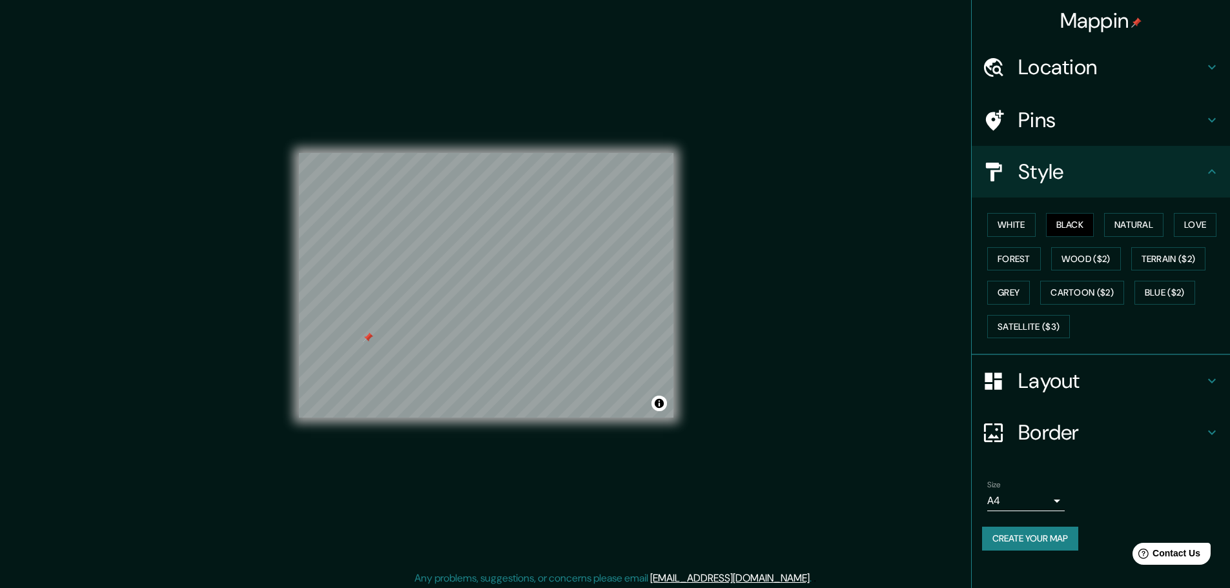
click at [1044, 99] on div "Pins" at bounding box center [1101, 120] width 258 height 52
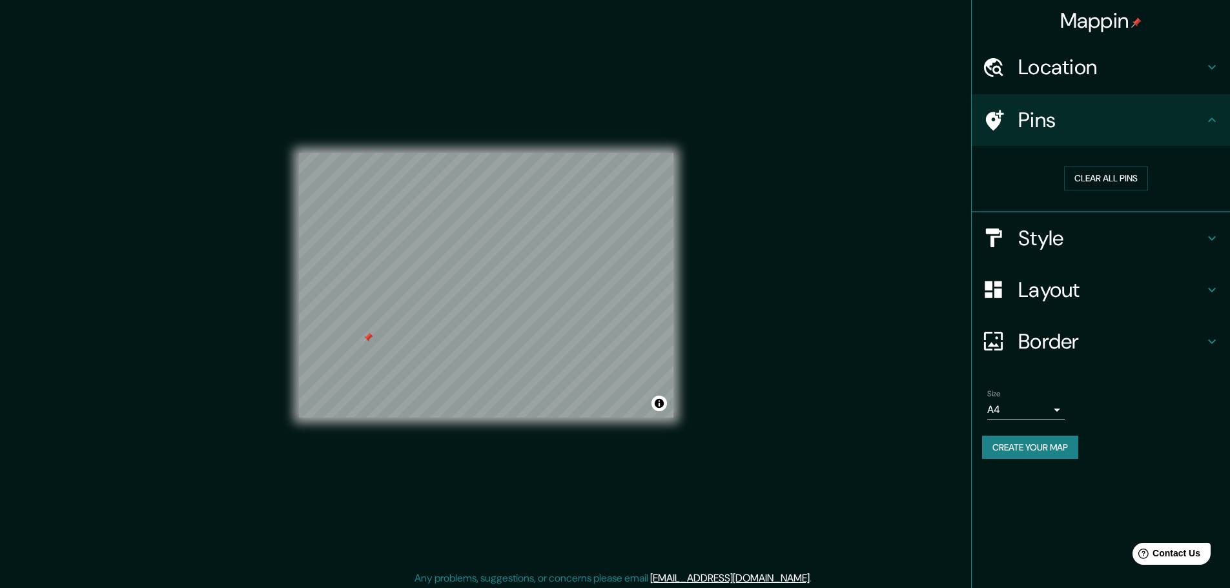
click at [1066, 113] on h4 "Pins" at bounding box center [1112, 120] width 186 height 26
